Goal: Book appointment/travel/reservation

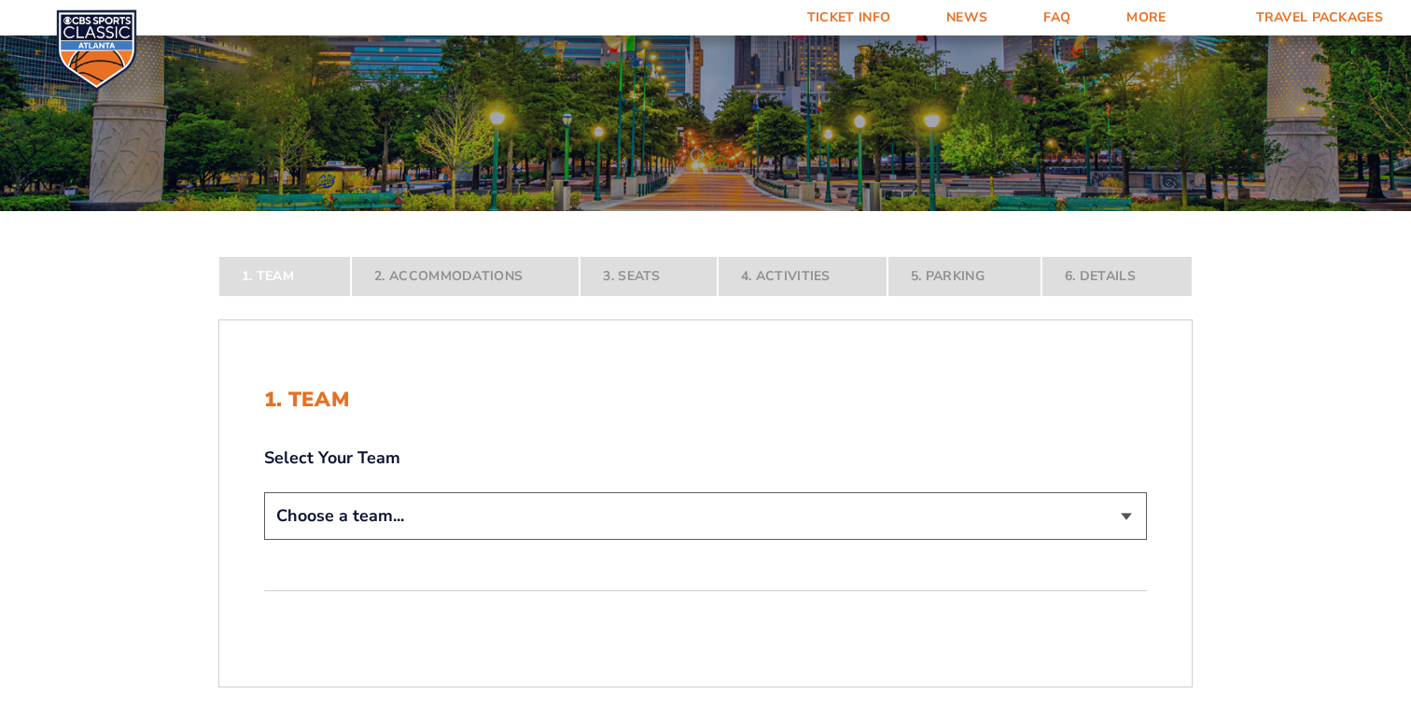
scroll to position [246, 0]
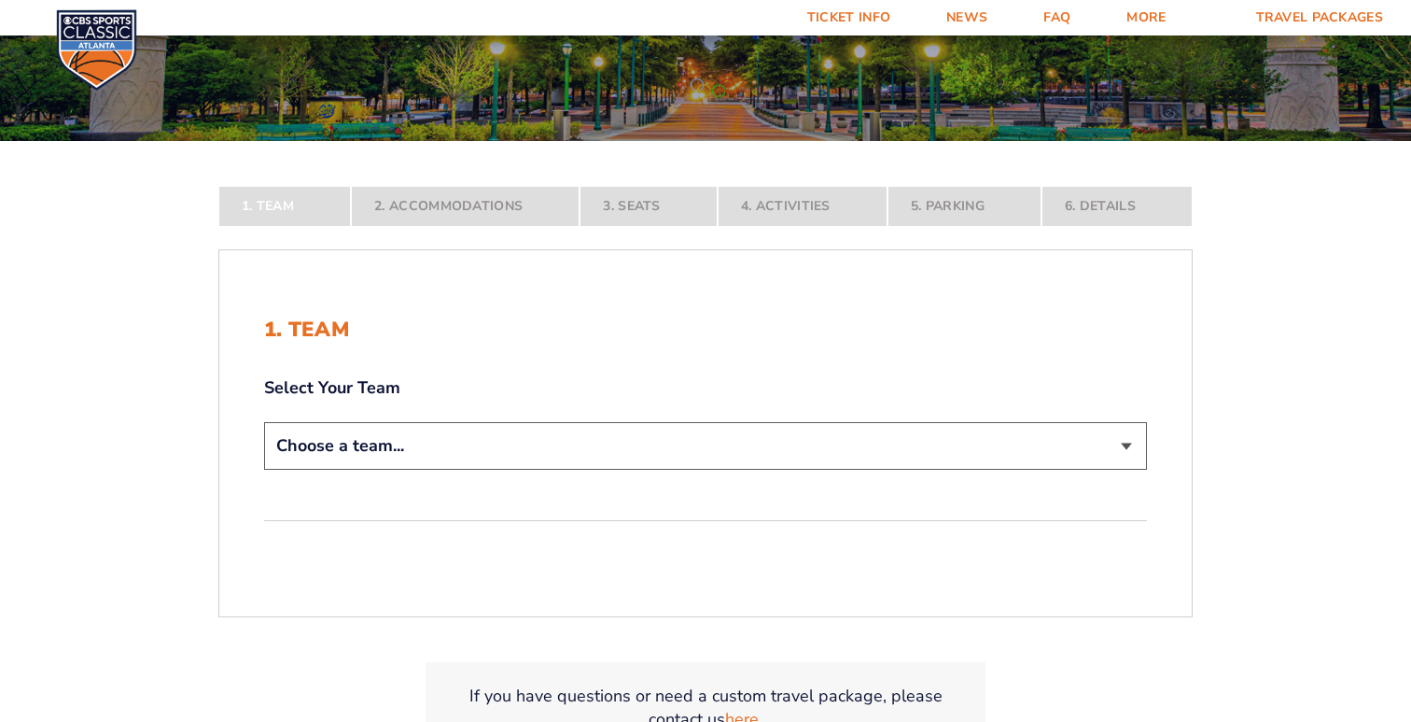
click at [607, 438] on select "Choose a team... [US_STATE] Wildcats [US_STATE] State Buckeyes [US_STATE] Tar H…" at bounding box center [705, 446] width 883 height 48
select select "20108"
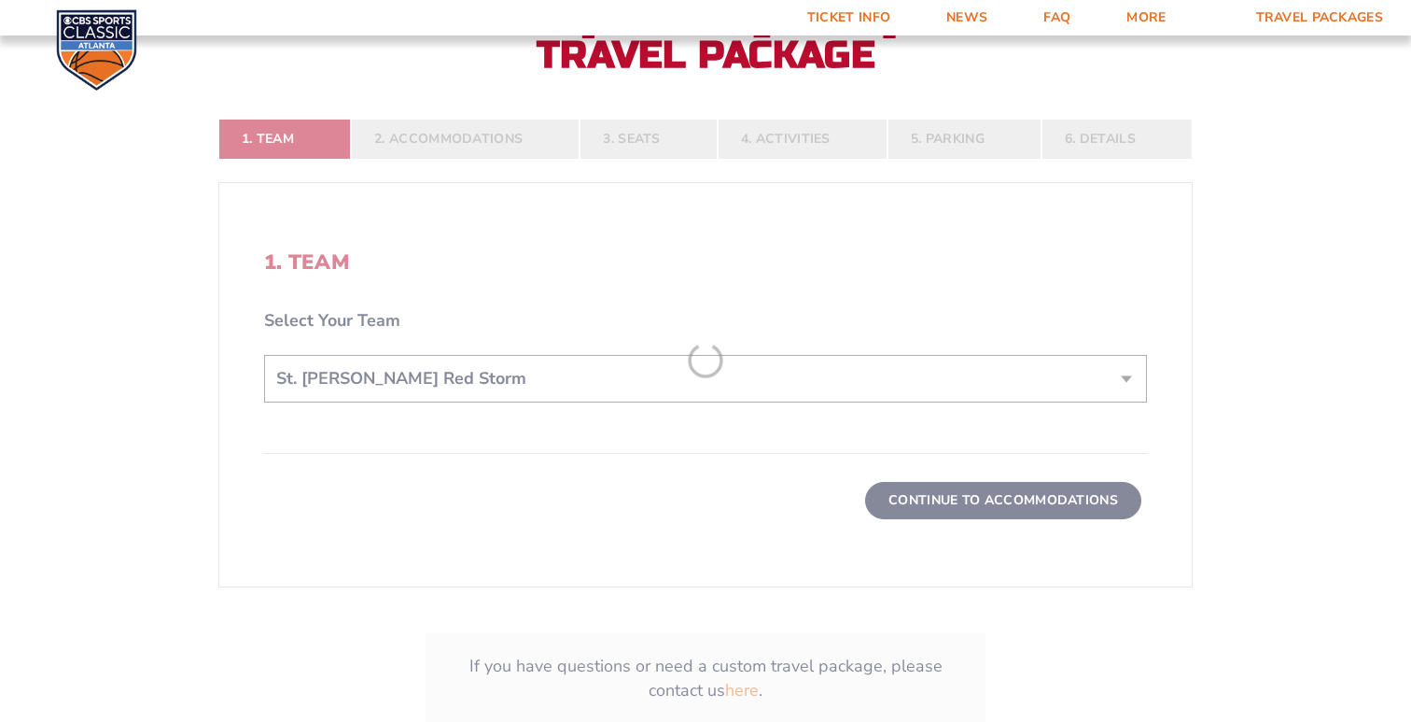
scroll to position [470, 0]
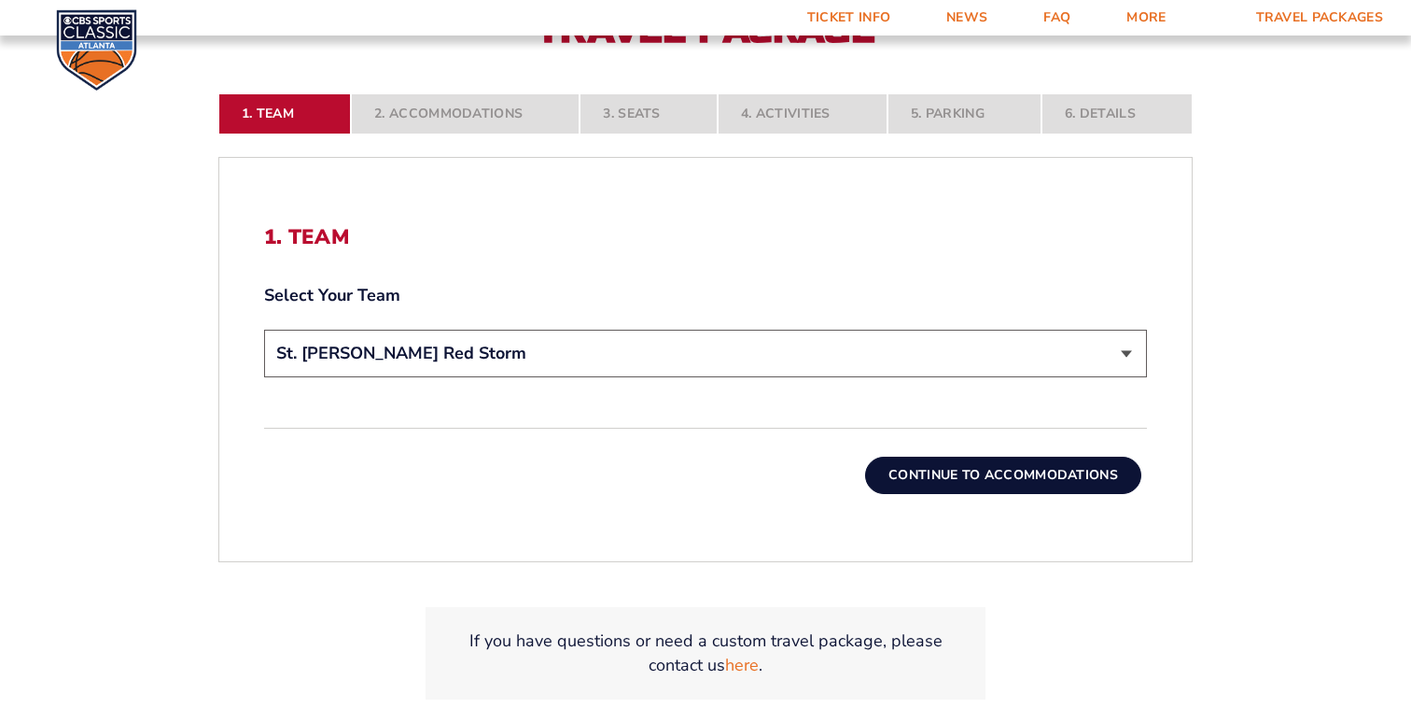
click at [914, 498] on div "1. Team Select Your Team Choose a team... [US_STATE] Wildcats [US_STATE] State …" at bounding box center [705, 359] width 973 height 358
click at [970, 473] on button "Continue To Accommodations" at bounding box center [1003, 474] width 276 height 37
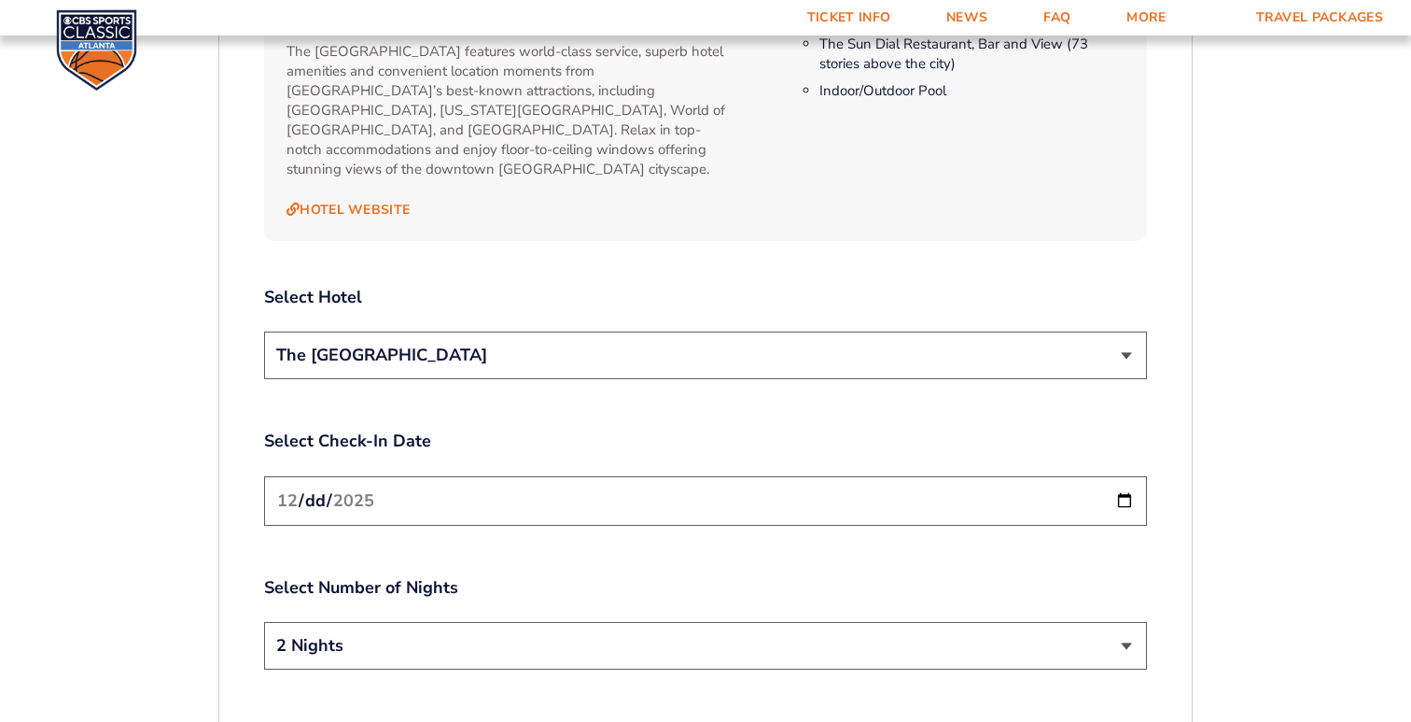
scroll to position [2091, 0]
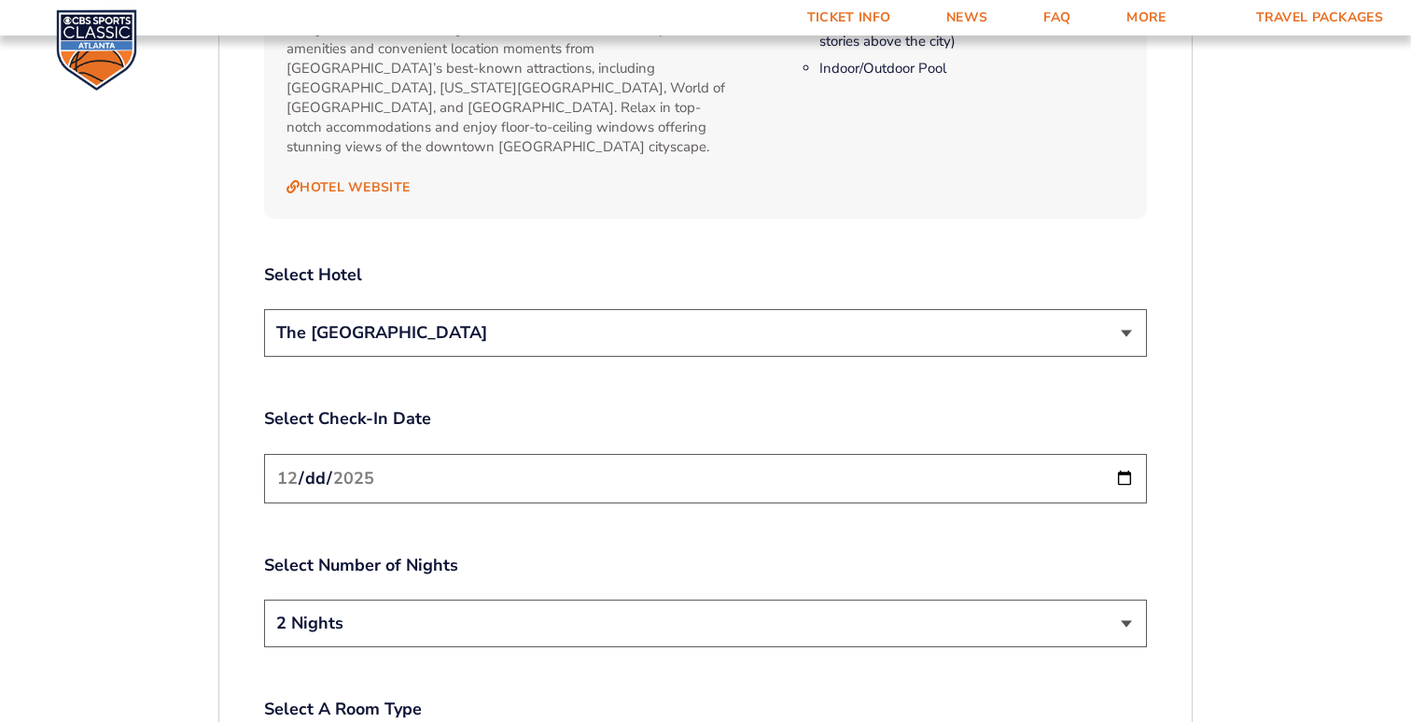
click at [636, 604] on select "2 Nights 3 Nights" at bounding box center [705, 623] width 883 height 48
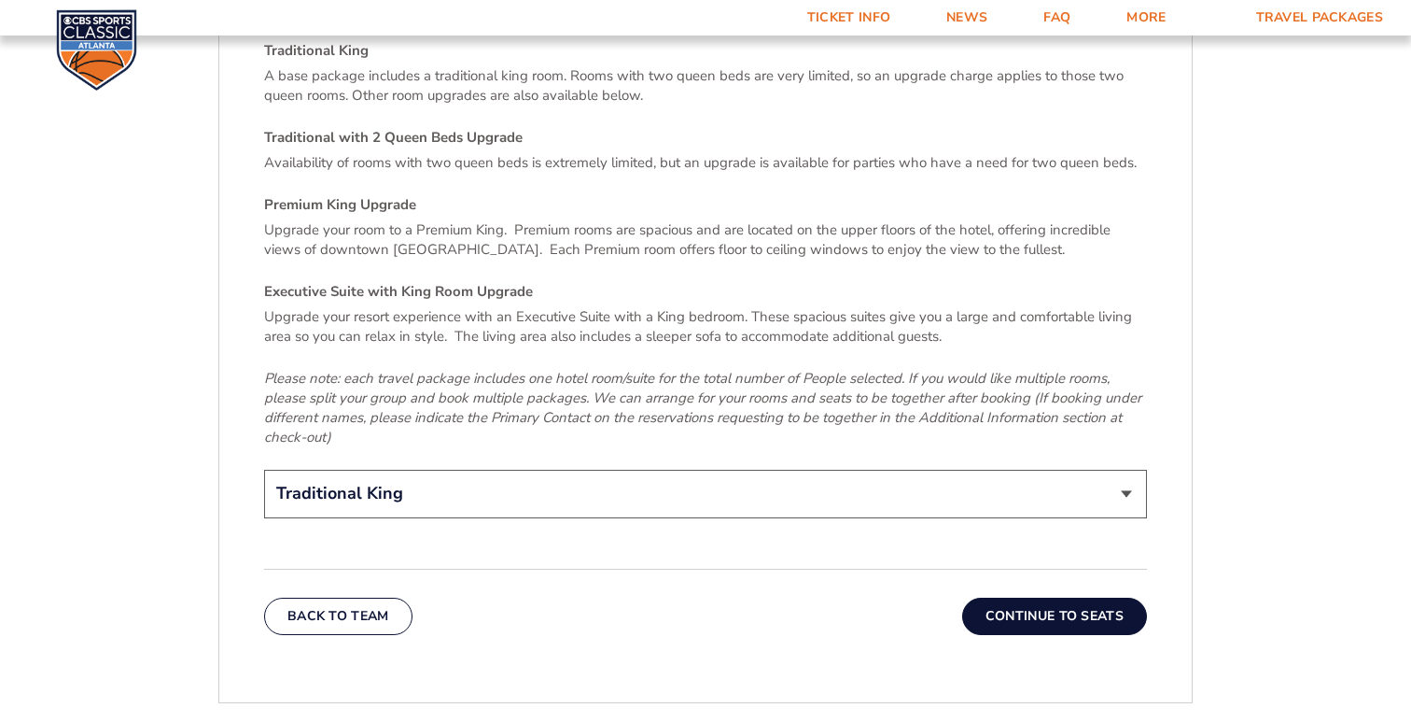
scroll to position [2795, 0]
click at [1088, 606] on button "Continue To Seats" at bounding box center [1054, 614] width 185 height 37
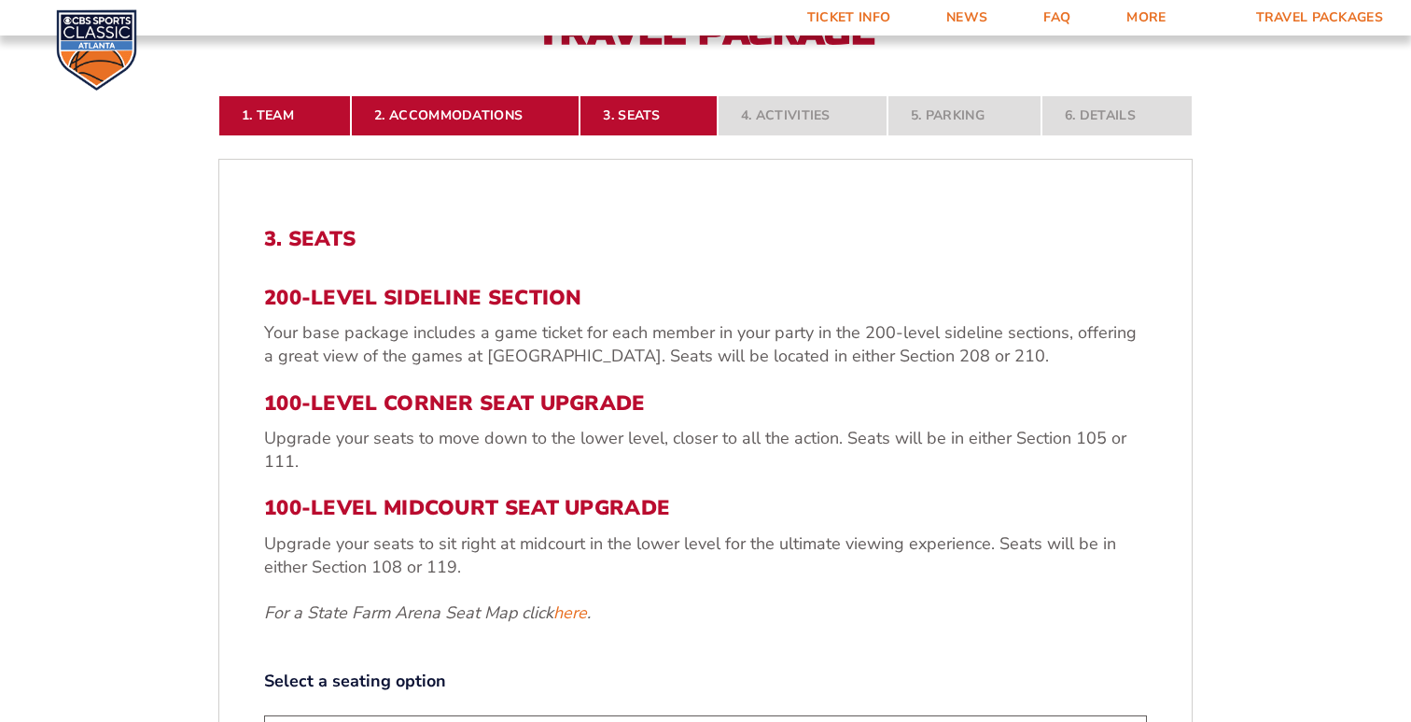
scroll to position [459, 0]
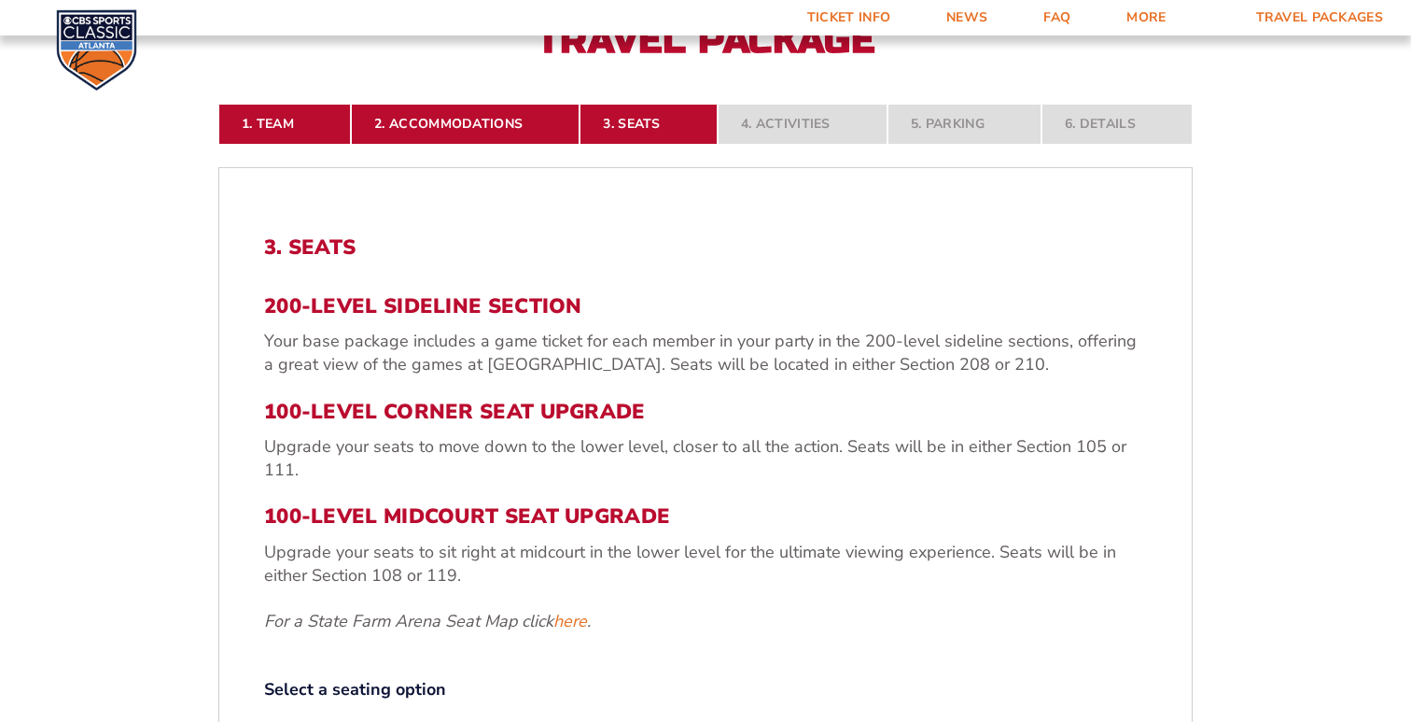
click at [444, 575] on p "Upgrade your seats to sit right at midcourt in the lower level for the ultimate…" at bounding box center [705, 563] width 883 height 47
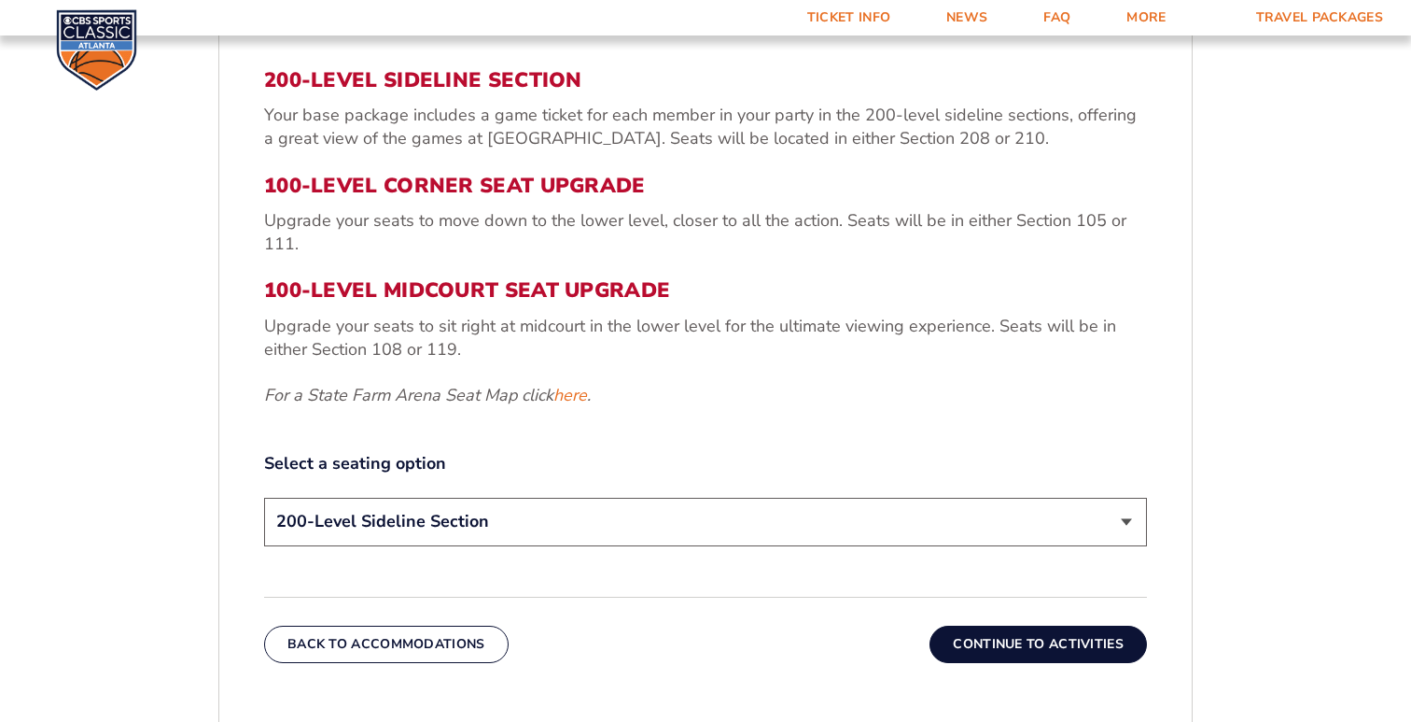
scroll to position [783, 0]
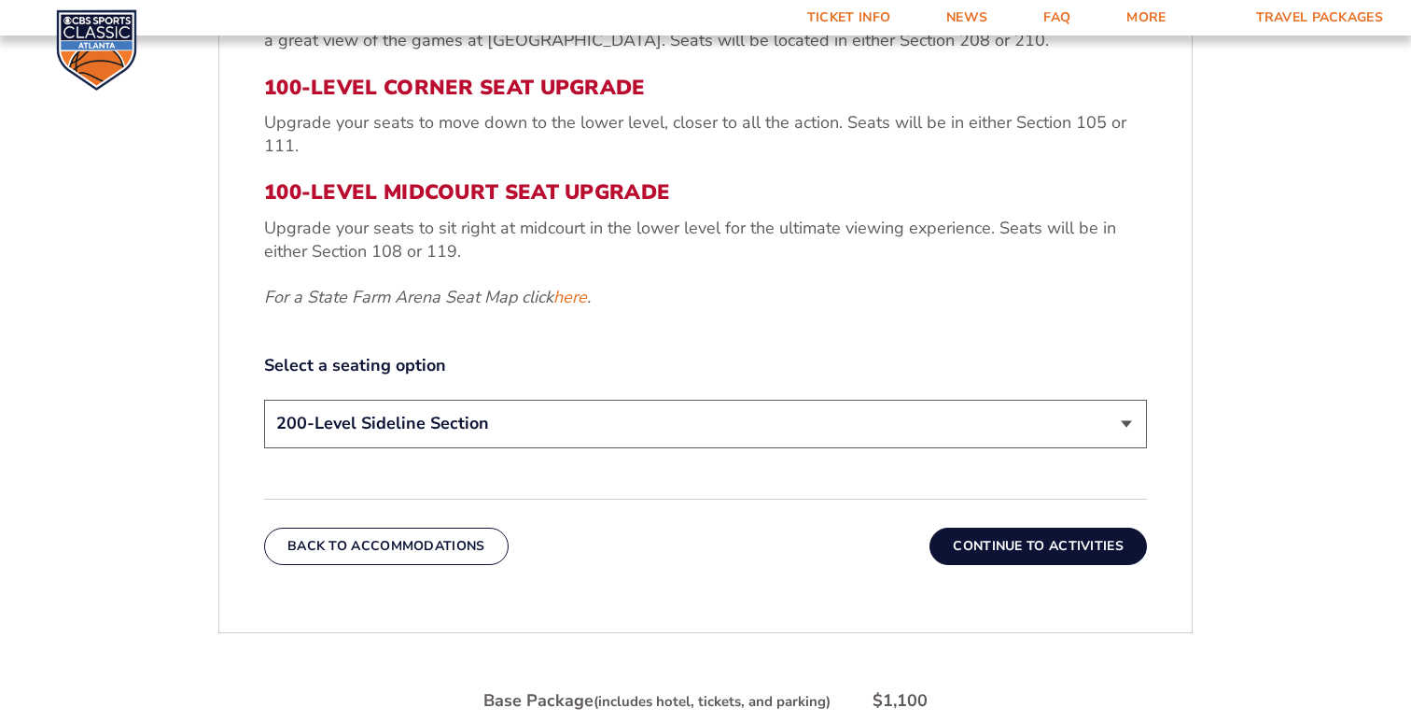
click at [588, 446] on div "200-Level Sideline Section 100-Level Corner Seat Upgrade (+$120 per person) 100…" at bounding box center [705, 426] width 883 height 53
click at [622, 426] on select "200-Level Sideline Section 100-Level Corner Seat Upgrade (+$120 per person) 100…" at bounding box center [705, 424] width 883 height 48
select select "100-Level Corner Seat Upgrade"
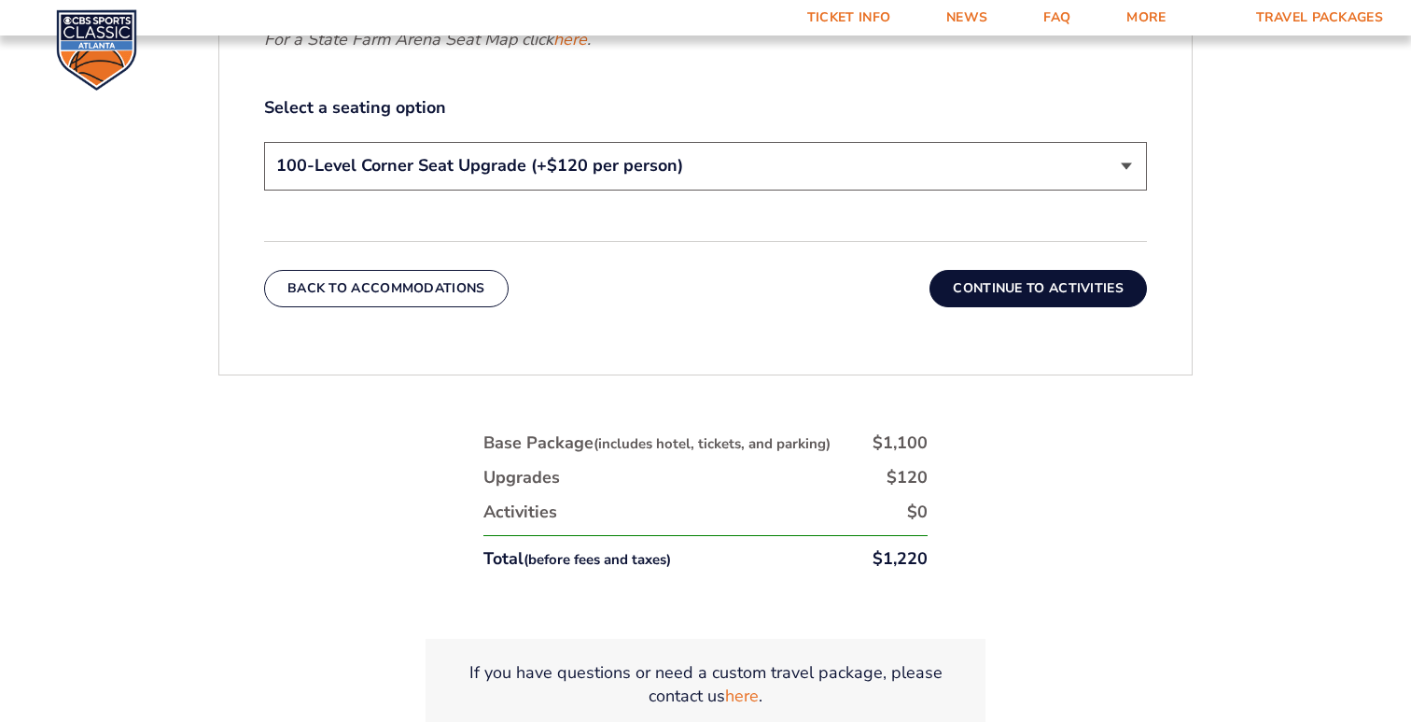
scroll to position [1034, 0]
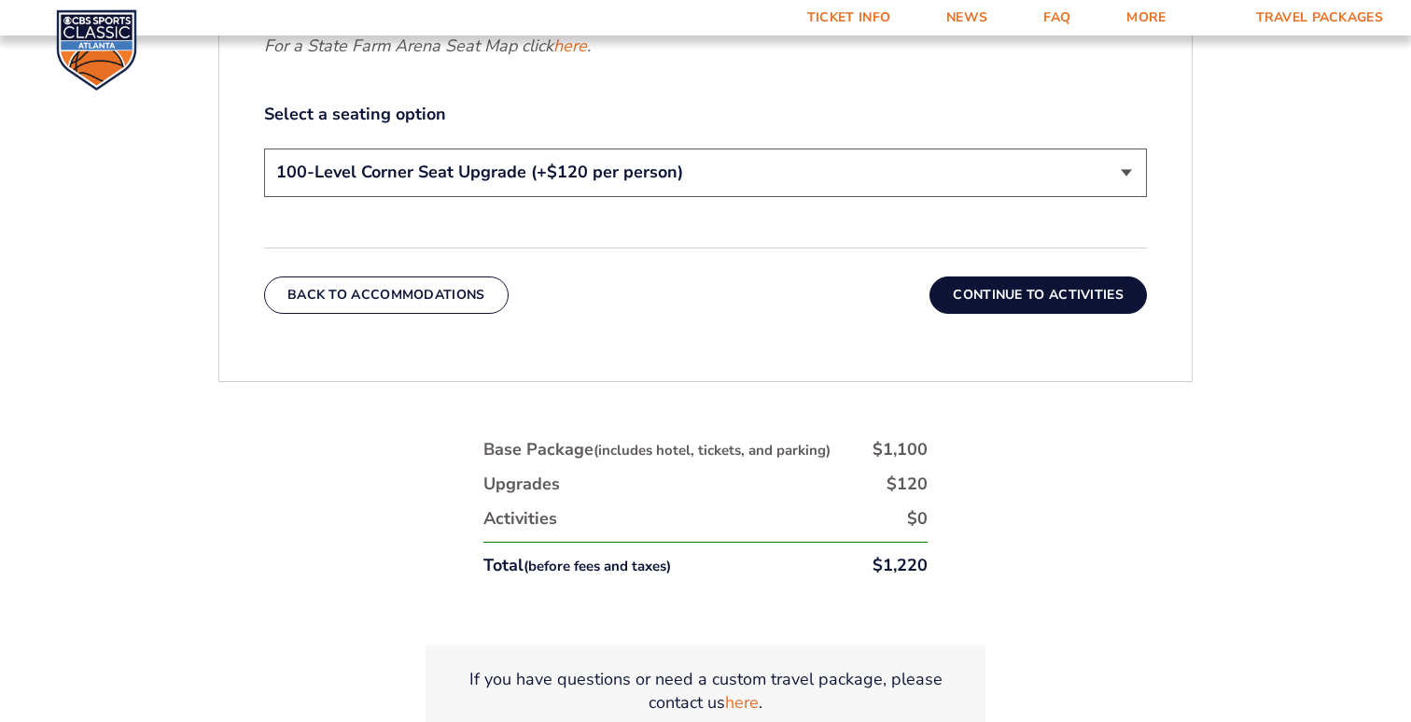
click at [999, 298] on button "Continue To Activities" at bounding box center [1038, 294] width 217 height 37
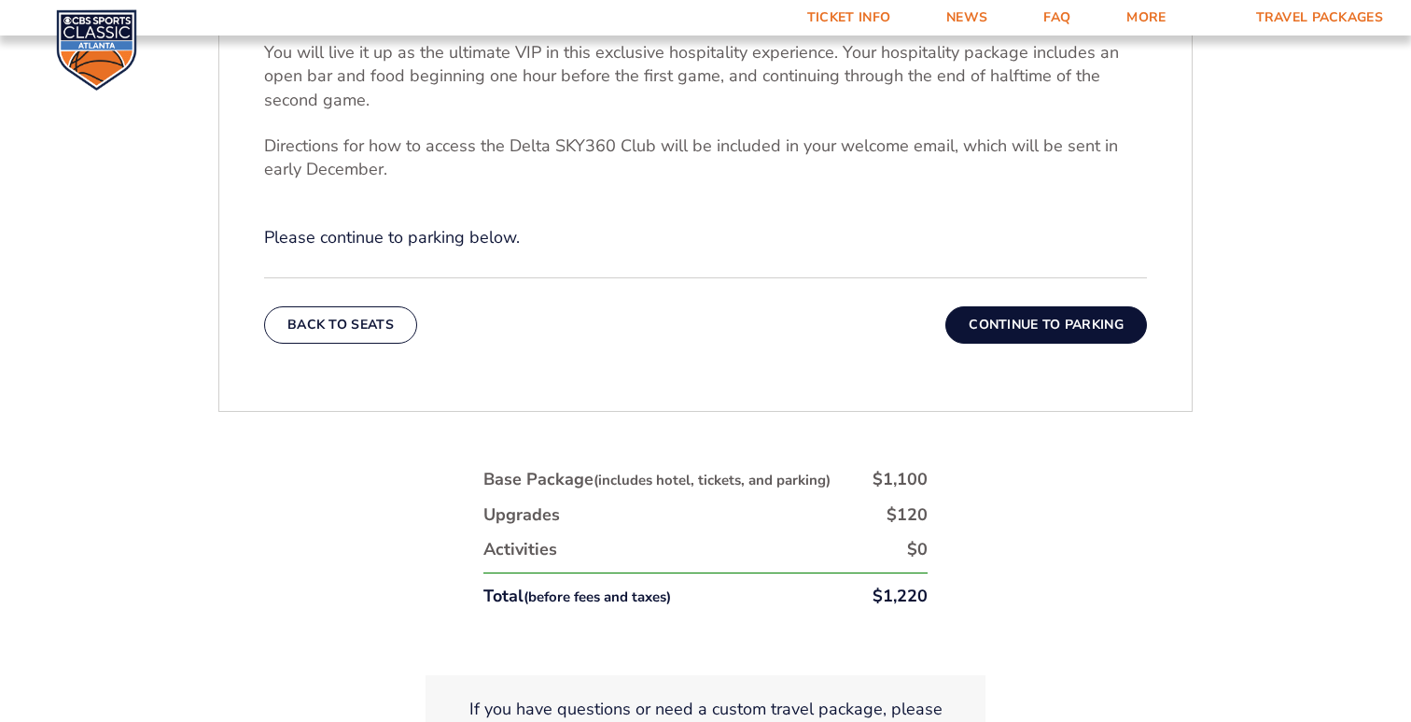
scroll to position [745, 1]
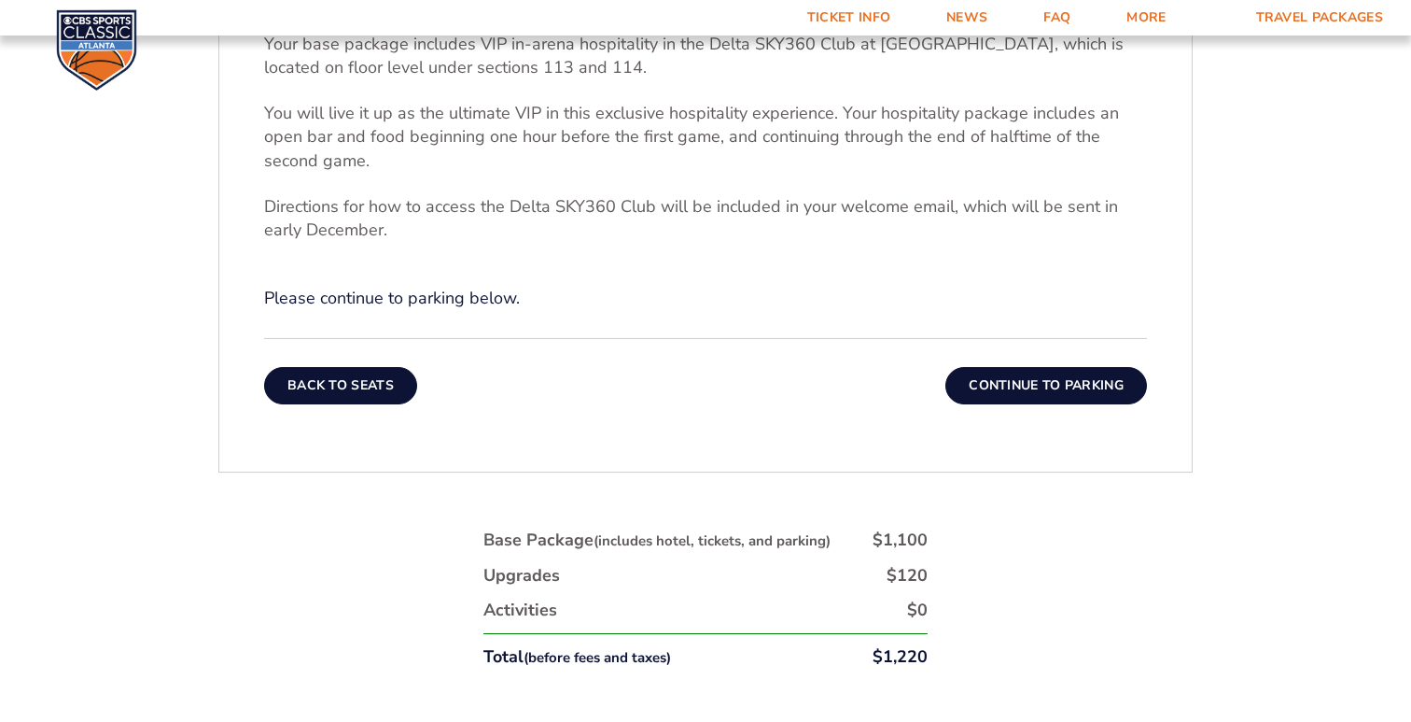
click at [392, 401] on button "Back To Seats" at bounding box center [340, 385] width 153 height 37
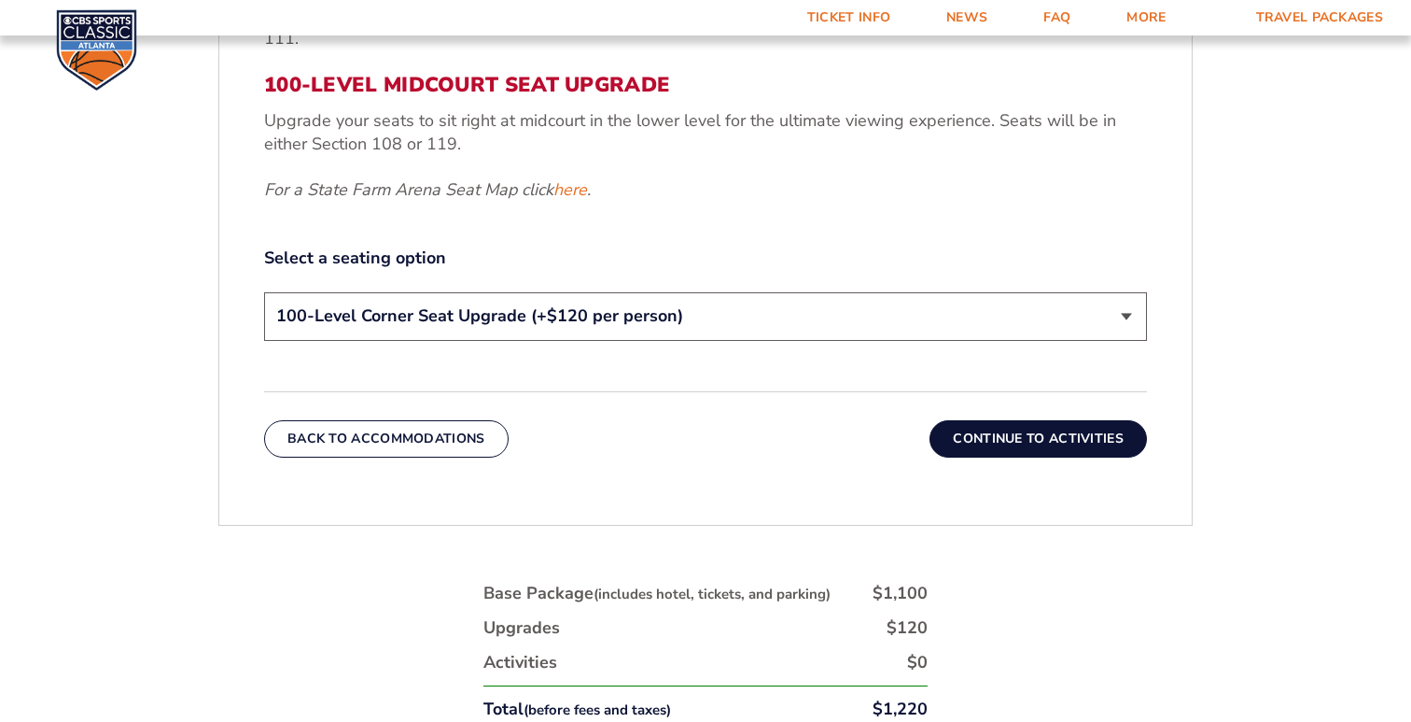
scroll to position [880, 0]
